Goal: Find specific page/section: Find specific page/section

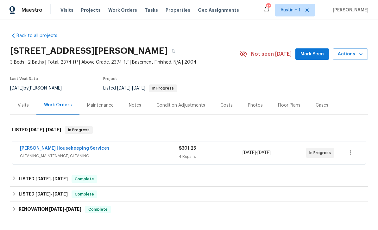
click at [310, 52] on span "Mark Seen" at bounding box center [311, 54] width 23 height 8
click at [167, 11] on span "Properties" at bounding box center [178, 10] width 25 height 6
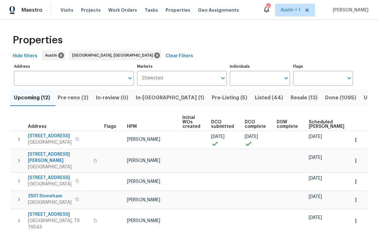
click at [255, 97] on span "Listed (44)" at bounding box center [269, 97] width 28 height 9
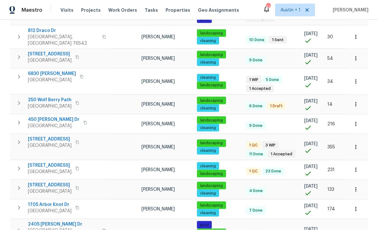
scroll to position [20, 0]
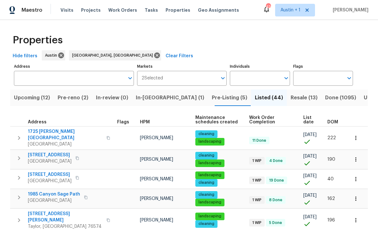
click at [76, 71] on input "Address" at bounding box center [69, 78] width 110 height 15
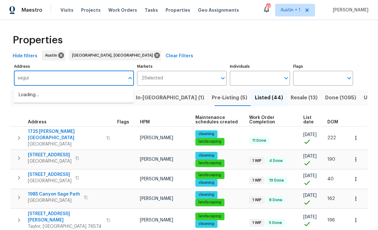
type input "seguin"
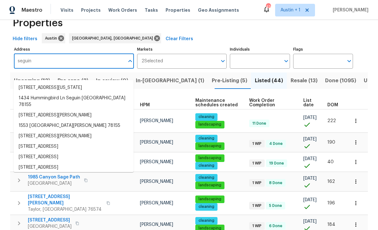
scroll to position [22, 0]
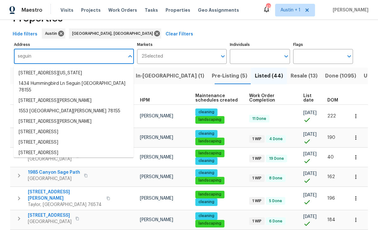
click at [40, 78] on li "1434 Hummingbird Ln Seguin [GEOGRAPHIC_DATA] 78155" at bounding box center [74, 86] width 120 height 17
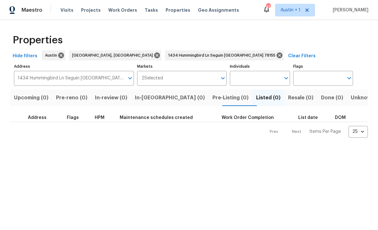
click at [68, 81] on input "1434 Hummingbird Ln Seguin [GEOGRAPHIC_DATA] 78155" at bounding box center [69, 78] width 110 height 15
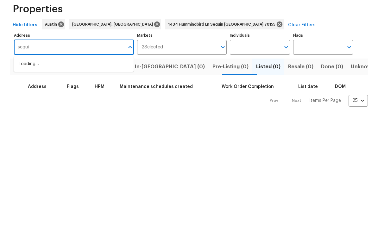
type input "seguin"
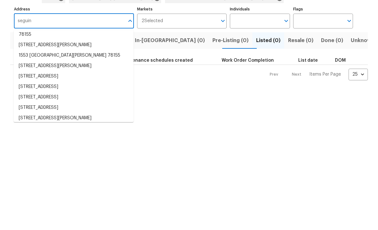
scroll to position [20, 0]
click at [23, 118] on li "[STREET_ADDRESS][PERSON_NAME]" at bounding box center [74, 123] width 120 height 10
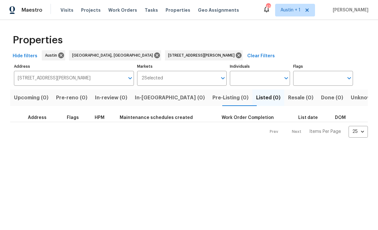
click at [110, 80] on input "[STREET_ADDRESS][PERSON_NAME]" at bounding box center [69, 78] width 110 height 15
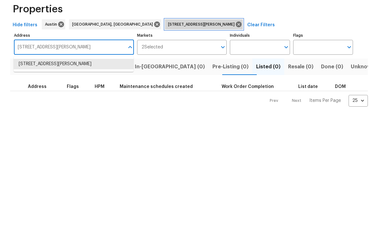
click at [236, 53] on icon at bounding box center [239, 56] width 6 height 6
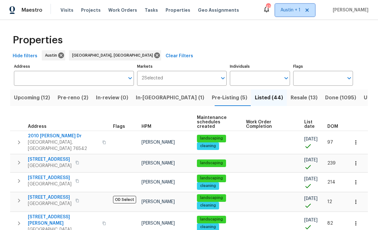
click at [292, 10] on span "Austin + 1" at bounding box center [290, 10] width 20 height 6
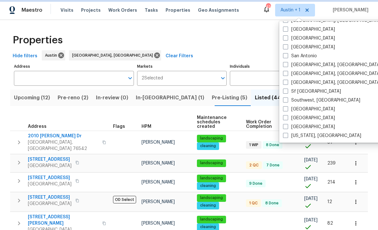
scroll to position [424, 0]
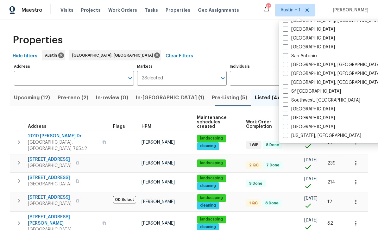
click at [312, 56] on label "San Antonio" at bounding box center [300, 56] width 34 height 6
click at [287, 56] on input "San Antonio" at bounding box center [285, 55] width 4 height 4
checkbox input "true"
click at [367, 39] on div "Properties" at bounding box center [189, 40] width 358 height 20
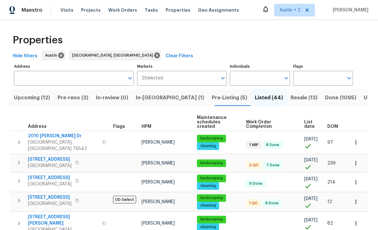
click at [184, 78] on input "Markets" at bounding box center [190, 78] width 54 height 15
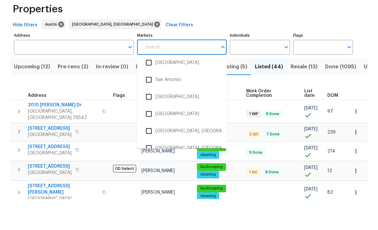
scroll to position [1171, 0]
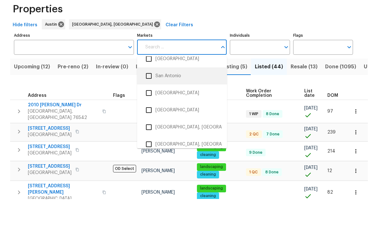
click at [180, 100] on li "San Antonio" at bounding box center [182, 106] width 80 height 13
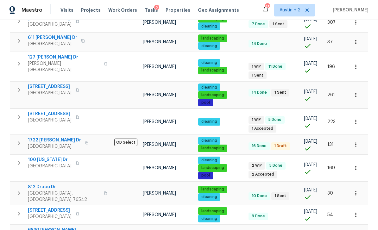
scroll to position [20, 0]
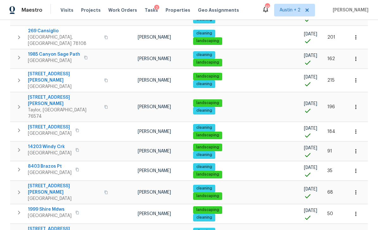
scroll to position [405, 0]
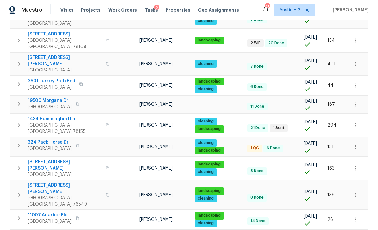
scroll to position [143, 0]
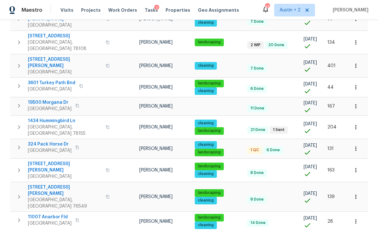
click at [58, 118] on span "1434 Hummingbird Ln" at bounding box center [65, 121] width 74 height 6
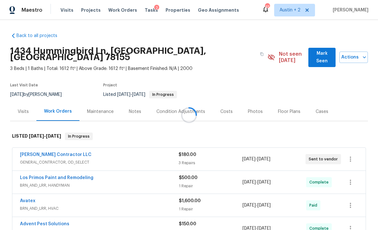
click at [315, 54] on div at bounding box center [189, 115] width 378 height 230
click at [22, 109] on div "Visits" at bounding box center [23, 112] width 11 height 6
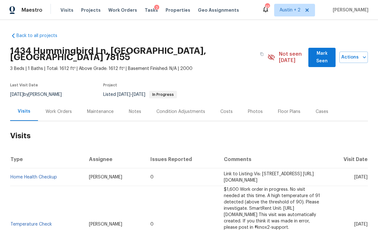
click at [313, 53] on span "Mark Seen" at bounding box center [321, 58] width 17 height 16
click at [316, 56] on span "Mark Seen" at bounding box center [321, 58] width 17 height 16
